Goal: Complete application form

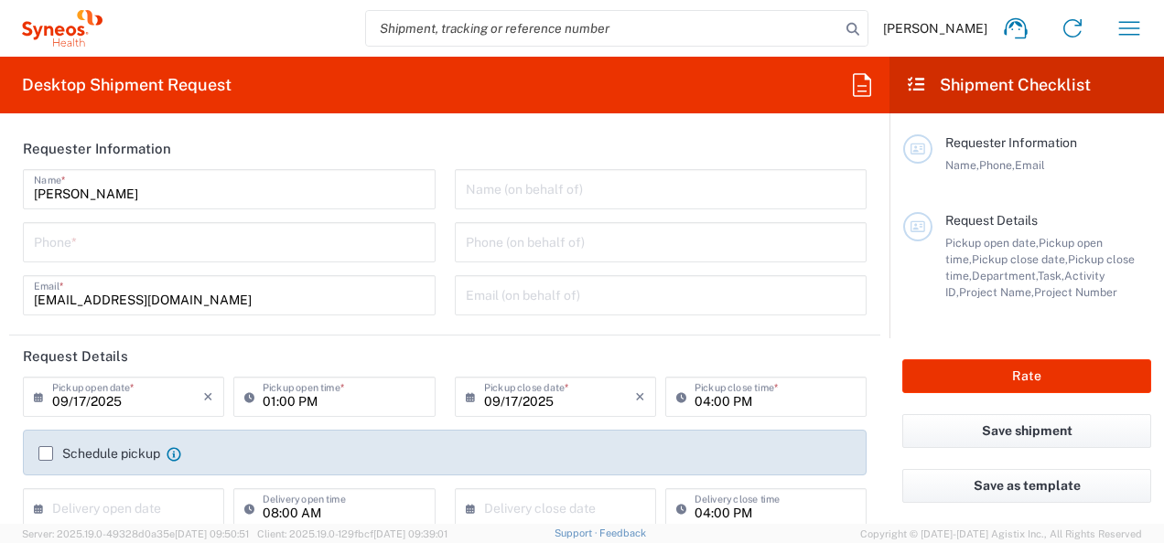
type input "Department"
type input "Serbia"
type input "Syneos Health d.o.o. Beograd-Serbia"
click at [1014, 25] on icon at bounding box center [1015, 28] width 29 height 29
click at [1134, 24] on icon "button" at bounding box center [1128, 28] width 29 height 29
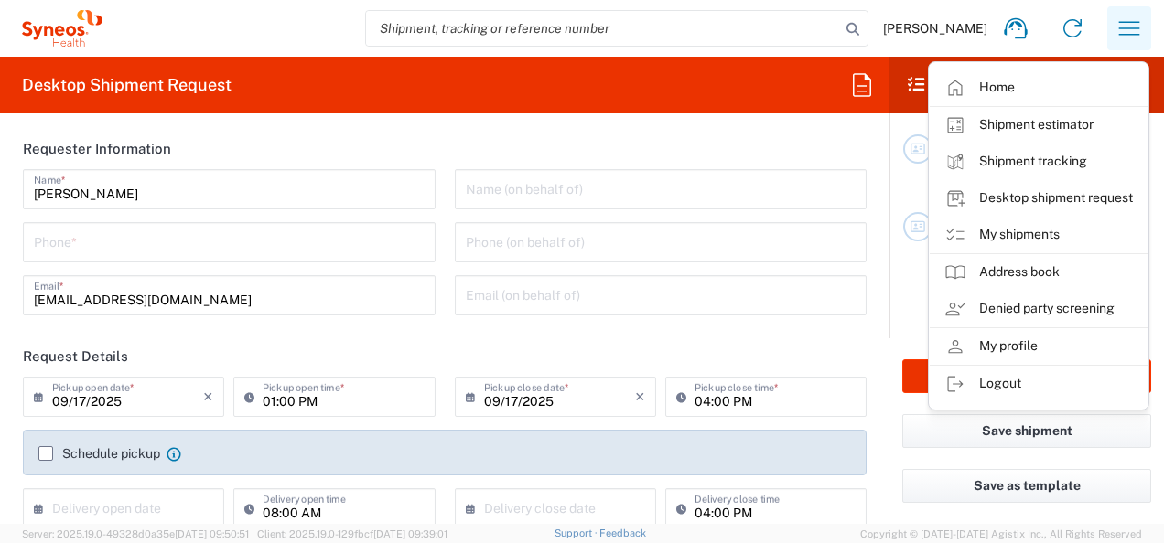
click at [1134, 24] on icon "button" at bounding box center [1128, 28] width 29 height 29
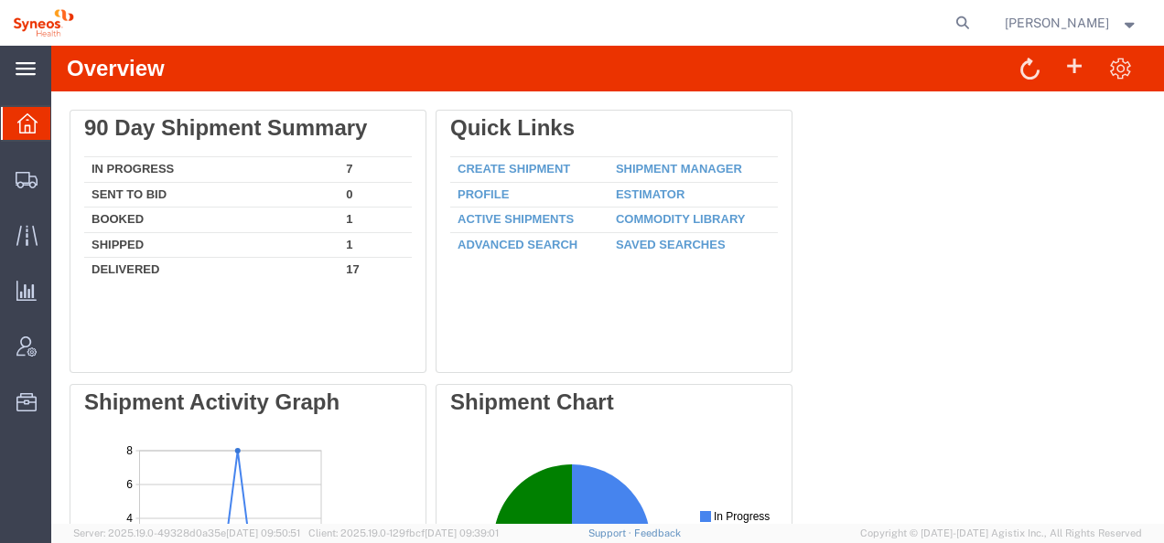
click at [20, 57] on div "main_menu Created with Sketch." at bounding box center [25, 69] width 51 height 46
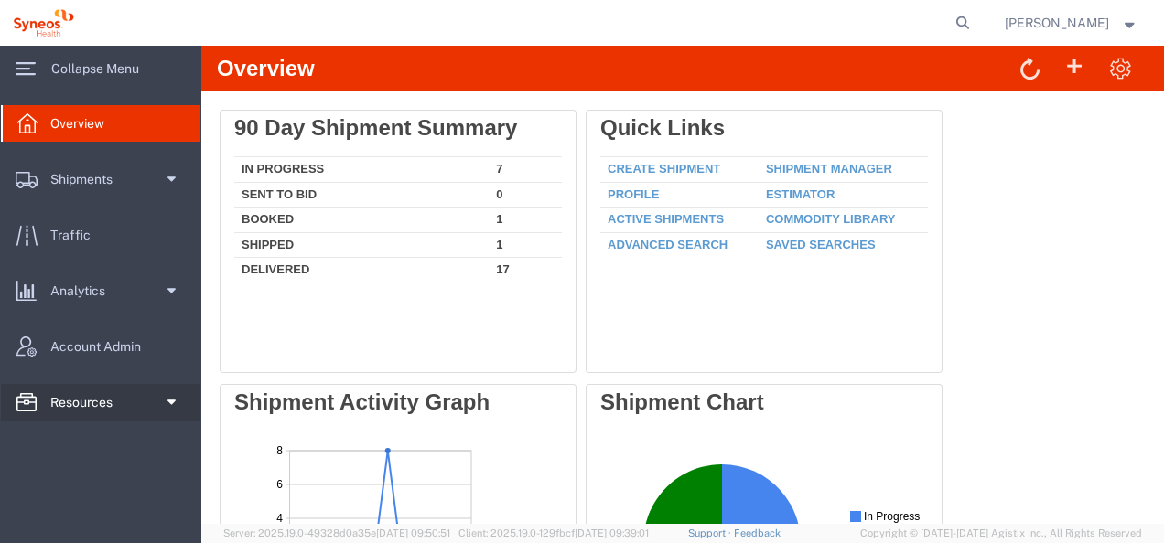
click at [159, 399] on link "Resources" at bounding box center [100, 402] width 199 height 37
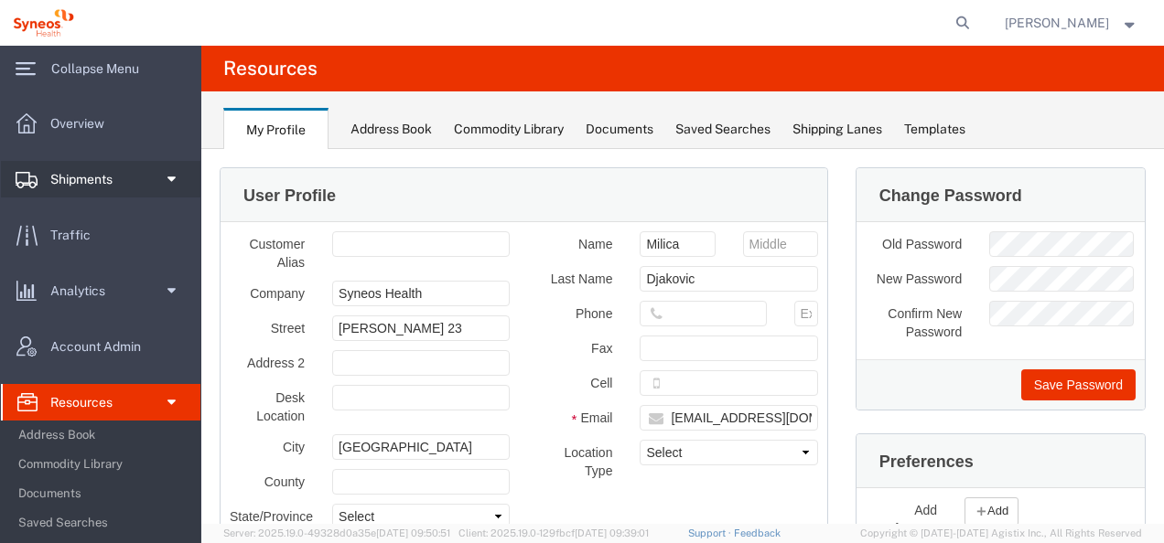
click at [163, 180] on span at bounding box center [170, 179] width 14 height 37
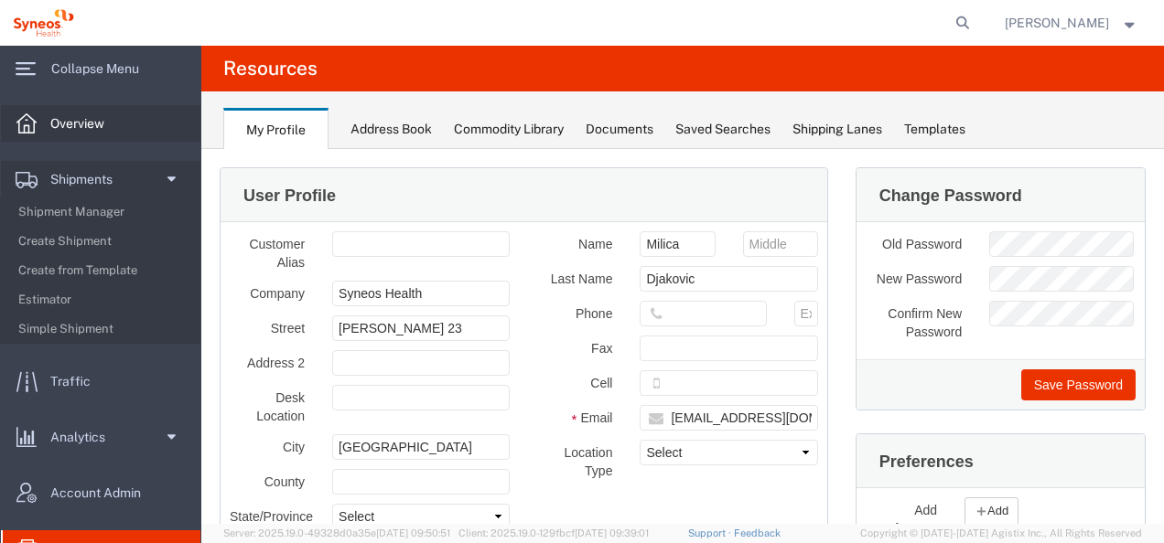
click at [55, 123] on span "Overview" at bounding box center [83, 123] width 67 height 37
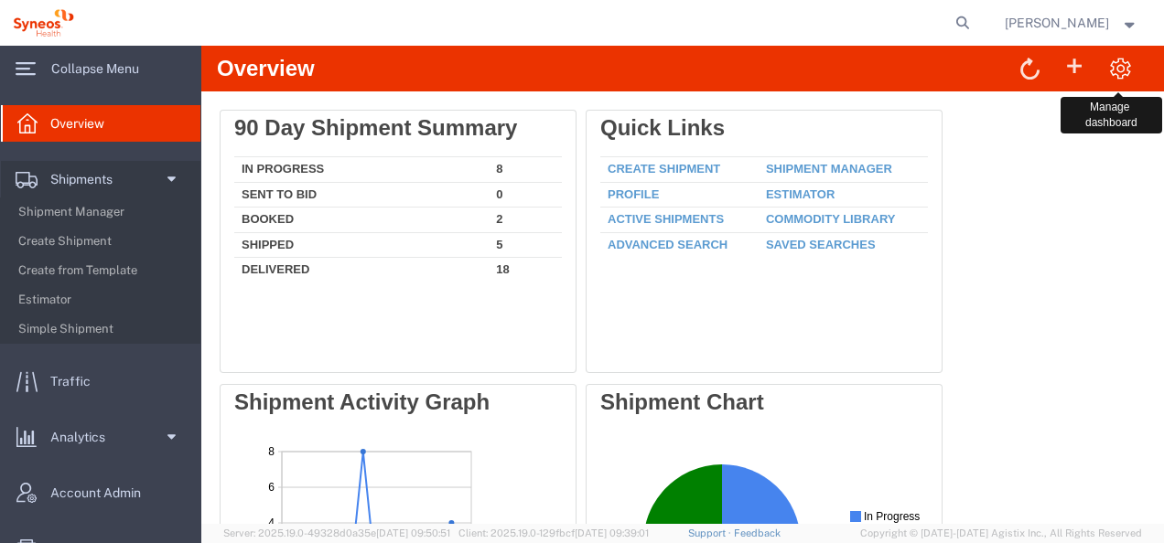
click at [1110, 64] on span at bounding box center [1120, 68] width 23 height 24
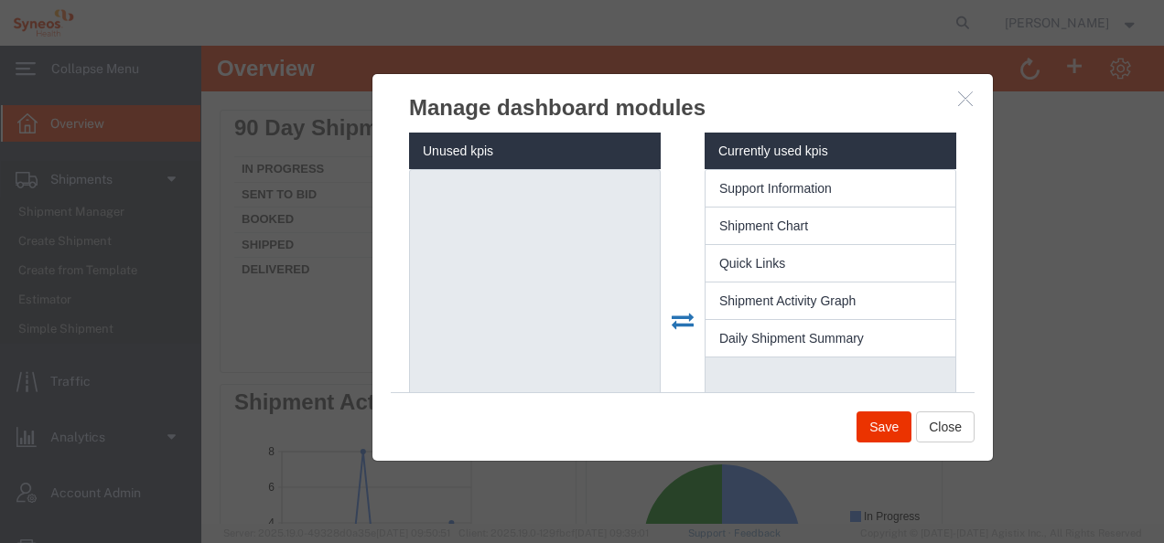
click at [1030, 295] on div at bounding box center [682, 285] width 962 height 478
click at [943, 434] on button "Close" at bounding box center [945, 427] width 59 height 31
